Goal: Transaction & Acquisition: Purchase product/service

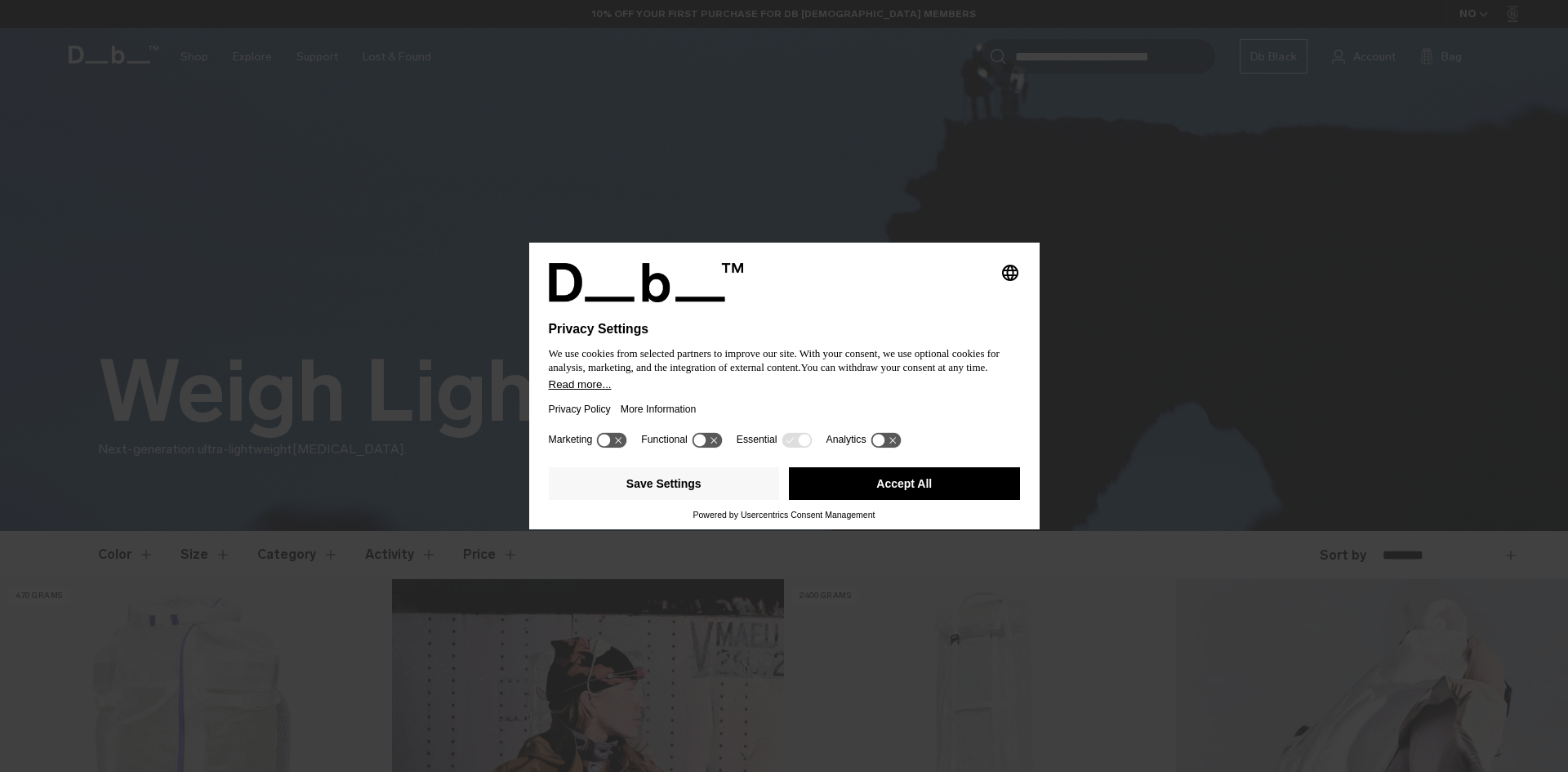
click at [881, 492] on button "Accept All" at bounding box center [905, 483] width 231 height 33
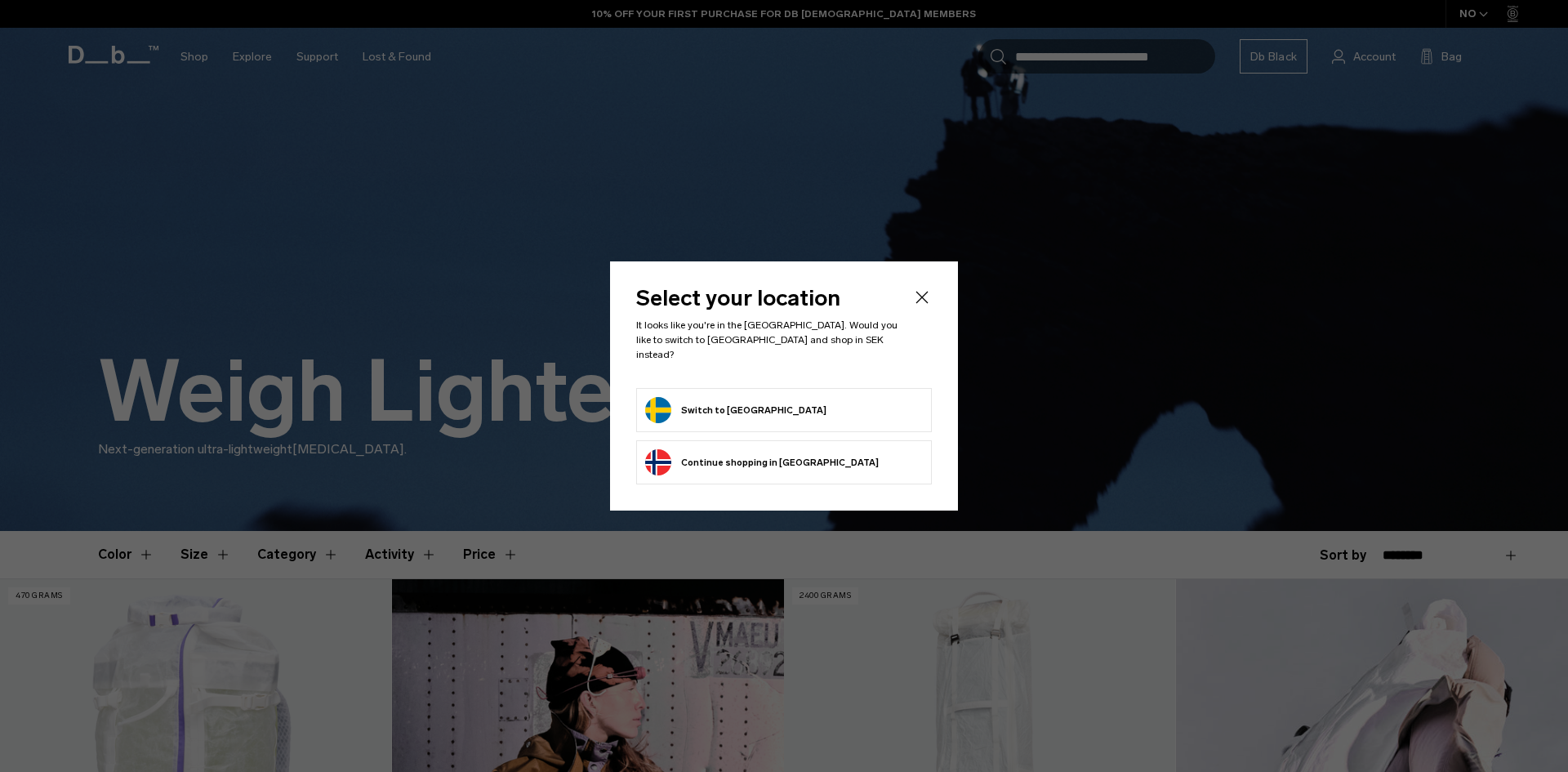
click at [738, 410] on button "Switch to Sweden" at bounding box center [736, 410] width 182 height 27
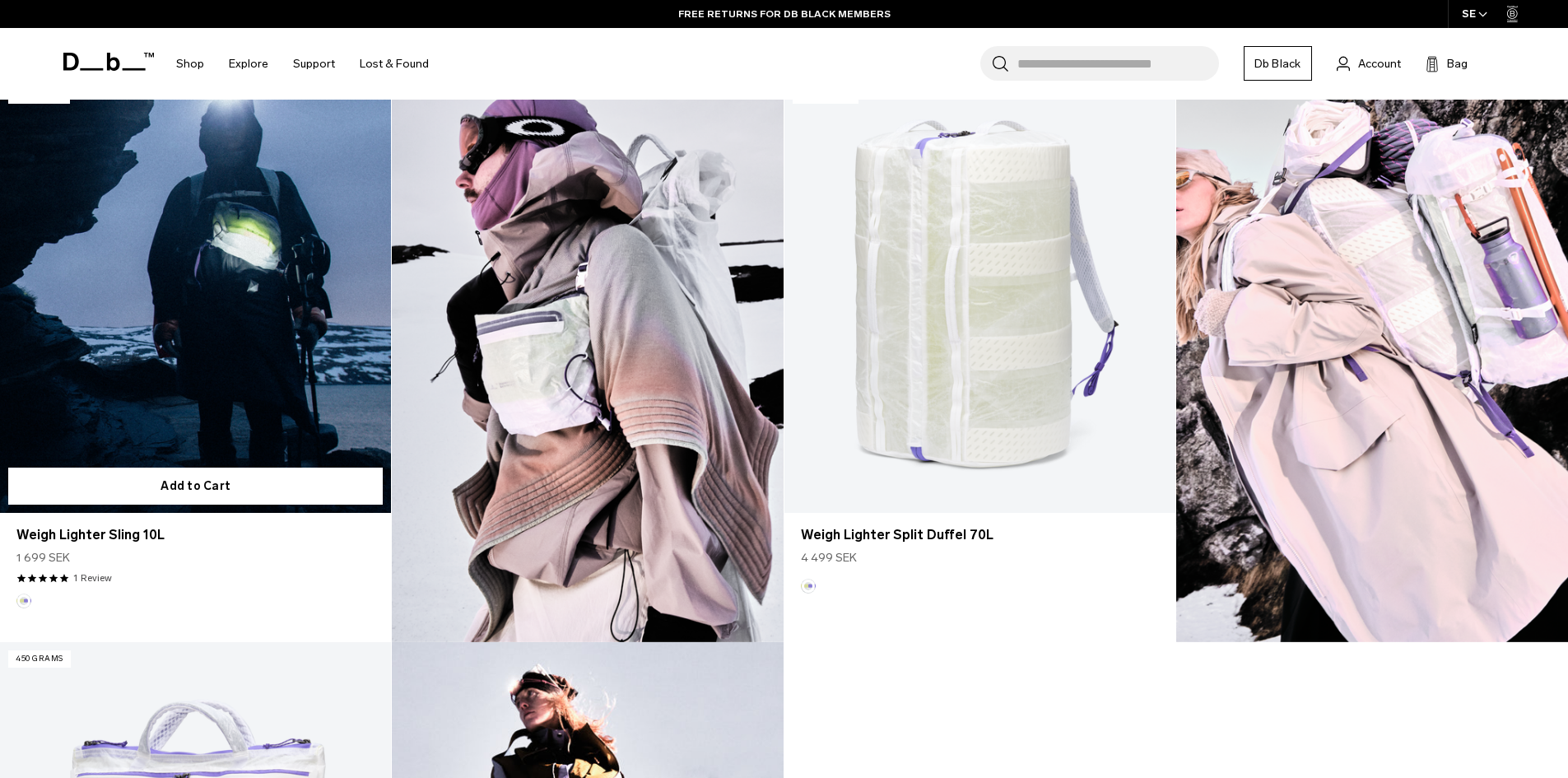
scroll to position [1070, 0]
click at [65, 535] on link "Weigh Lighter Sling 10L" at bounding box center [195, 534] width 358 height 20
